Goal: Information Seeking & Learning: Learn about a topic

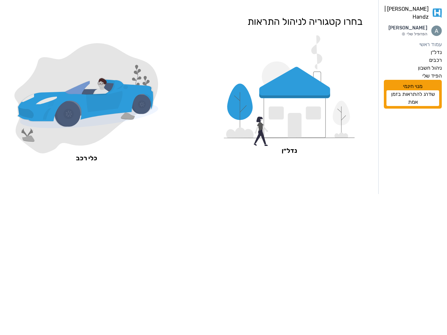
click at [326, 106] on icon at bounding box center [295, 116] width 62 height 43
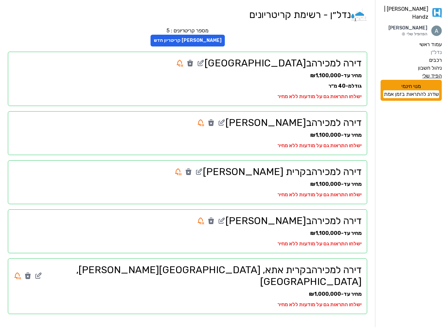
click at [434, 72] on label "הפיד שלי" at bounding box center [431, 76] width 19 height 8
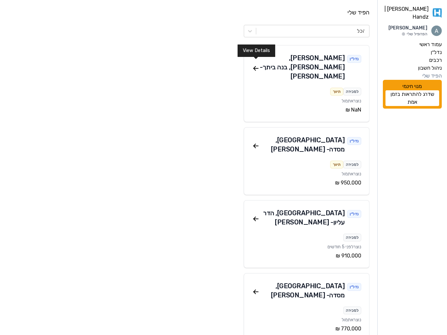
click at [256, 66] on icon at bounding box center [256, 68] width 8 height 8
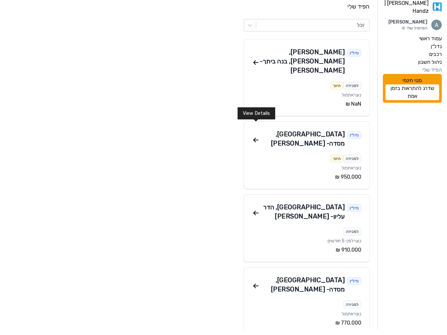
click at [254, 146] on icon at bounding box center [254, 147] width 2 height 2
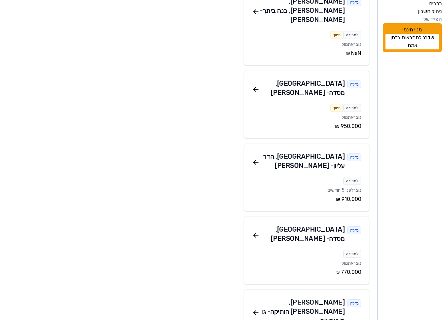
scroll to position [42, 0]
click at [258, 173] on icon at bounding box center [256, 177] width 8 height 8
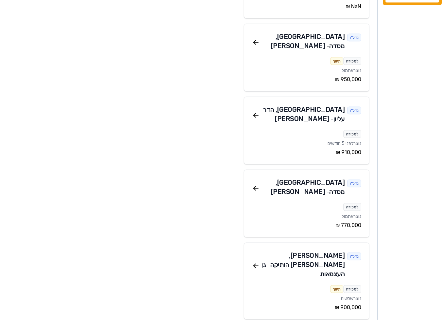
scroll to position [89, 0]
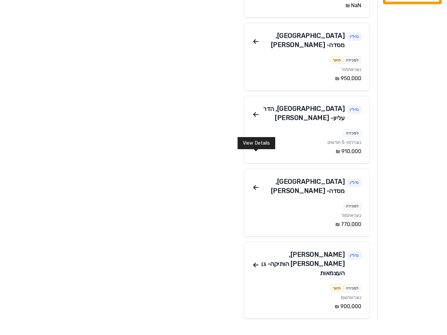
click at [253, 199] on icon at bounding box center [256, 203] width 8 height 8
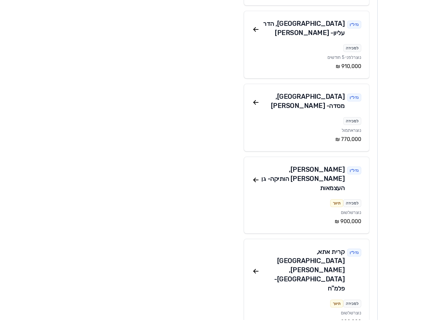
scroll to position [176, 0]
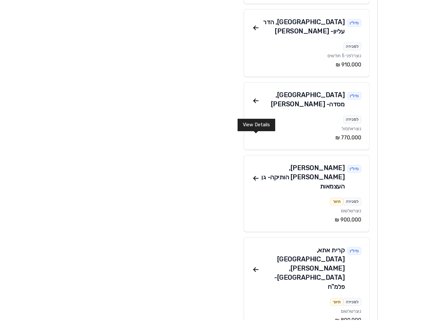
click at [255, 189] on icon at bounding box center [256, 193] width 8 height 8
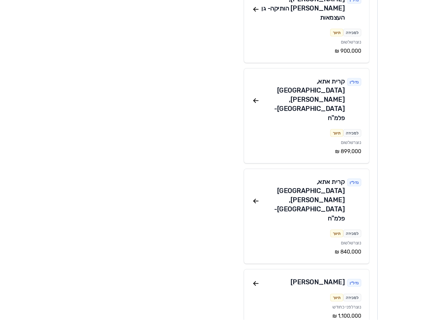
scroll to position [345, 0]
click at [258, 294] on icon at bounding box center [256, 298] width 8 height 8
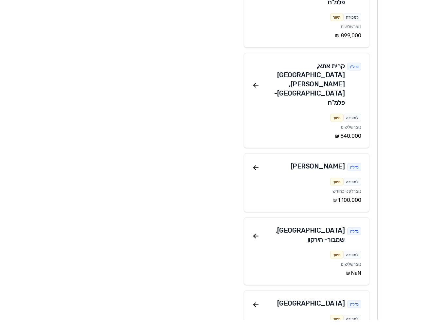
scroll to position [461, 0]
click at [254, 247] on icon at bounding box center [256, 251] width 8 height 8
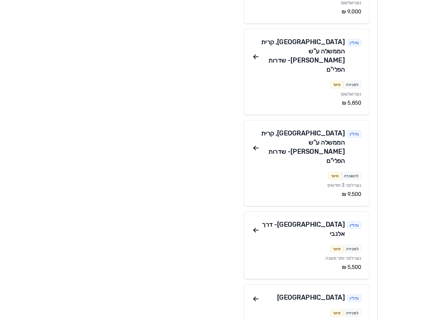
scroll to position [786, 0]
click at [256, 299] on div "נדל״ן חיפה למכירה תיווך נוצר שלשום ‏400,000 ‏₪" at bounding box center [307, 328] width 126 height 59
click at [256, 310] on icon at bounding box center [256, 314] width 8 height 8
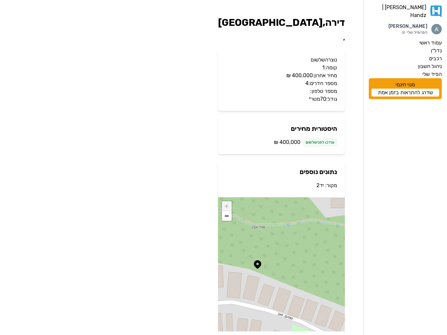
scroll to position [1, 0]
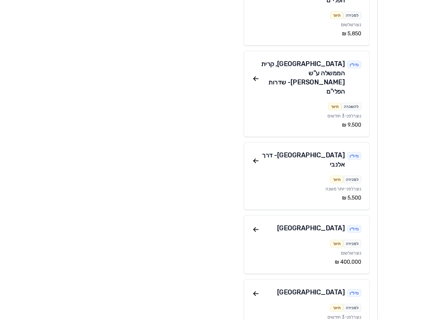
scroll to position [856, 0]
click at [258, 308] on icon at bounding box center [255, 308] width 5 height 0
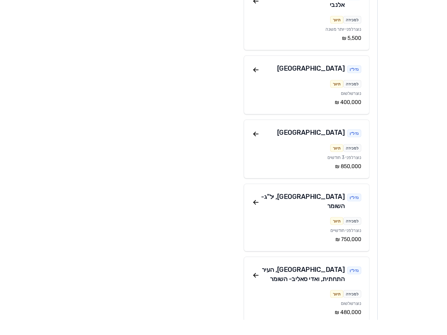
scroll to position [1015, 0]
click at [254, 288] on icon at bounding box center [254, 289] width 2 height 2
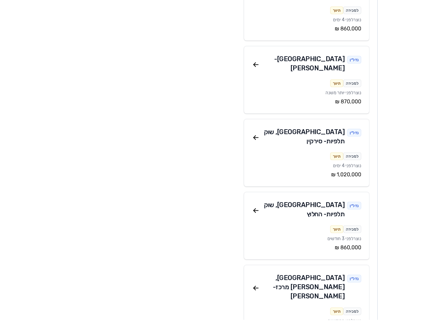
scroll to position [2302, 0]
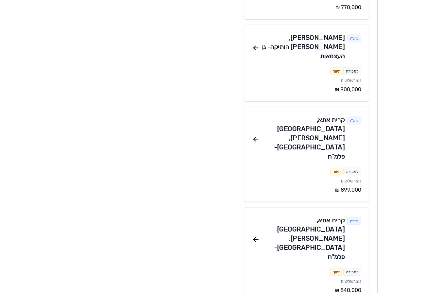
scroll to position [321, 0]
